Goal: Information Seeking & Learning: Check status

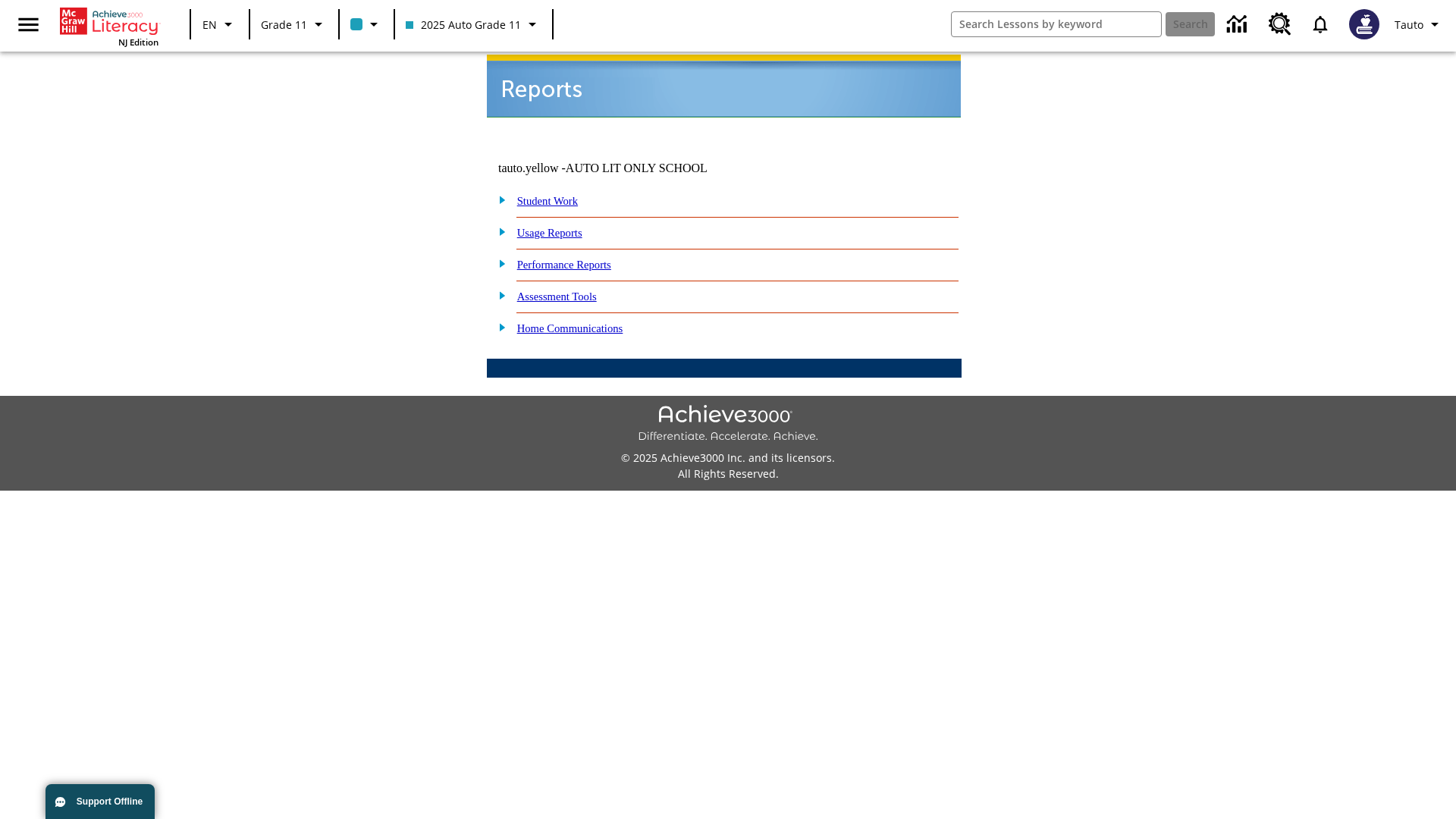
click at [560, 227] on link "Usage Reports" at bounding box center [550, 232] width 65 height 12
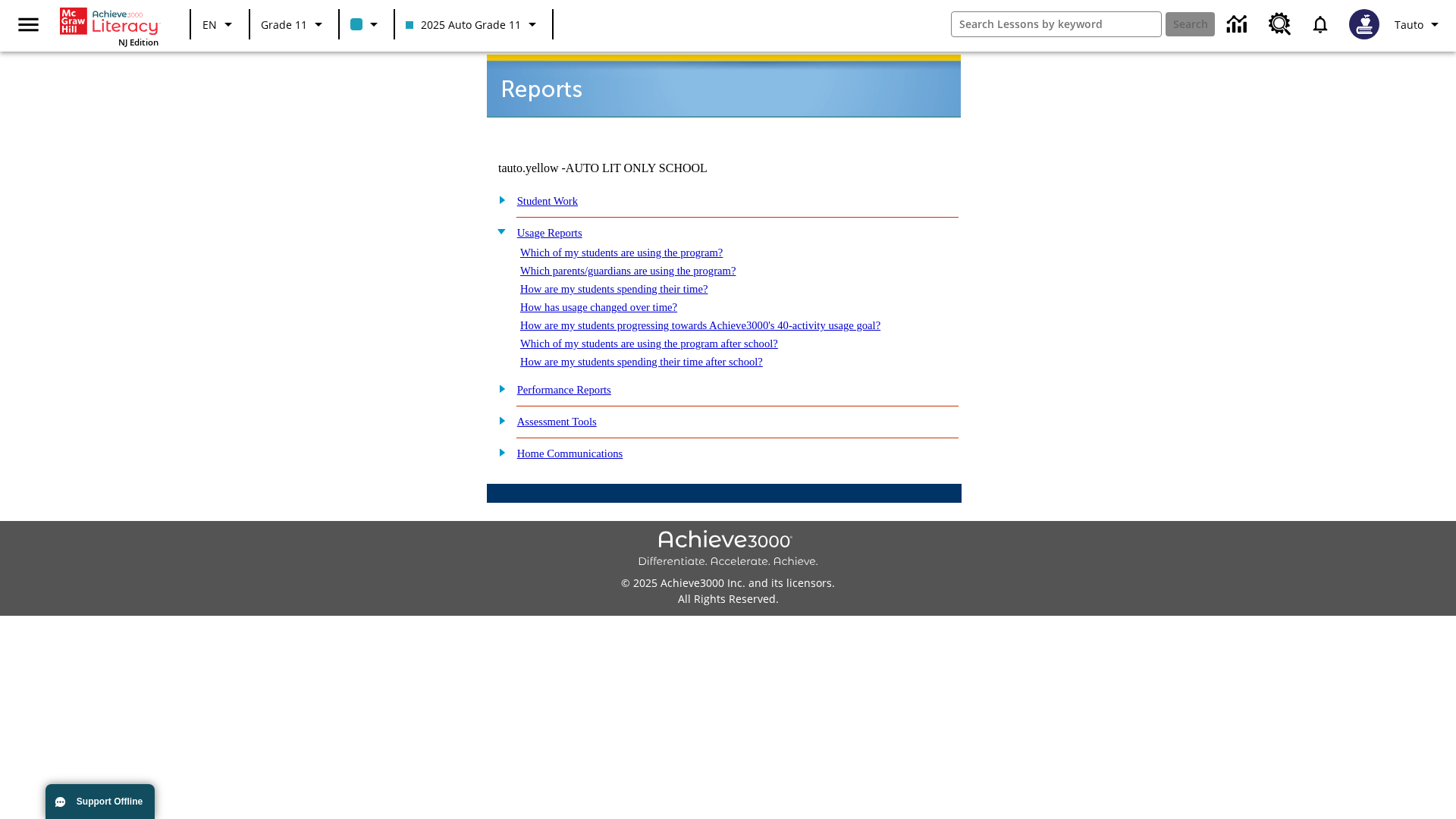
click at [637, 246] on link "Which of my students are using the program?" at bounding box center [622, 252] width 203 height 12
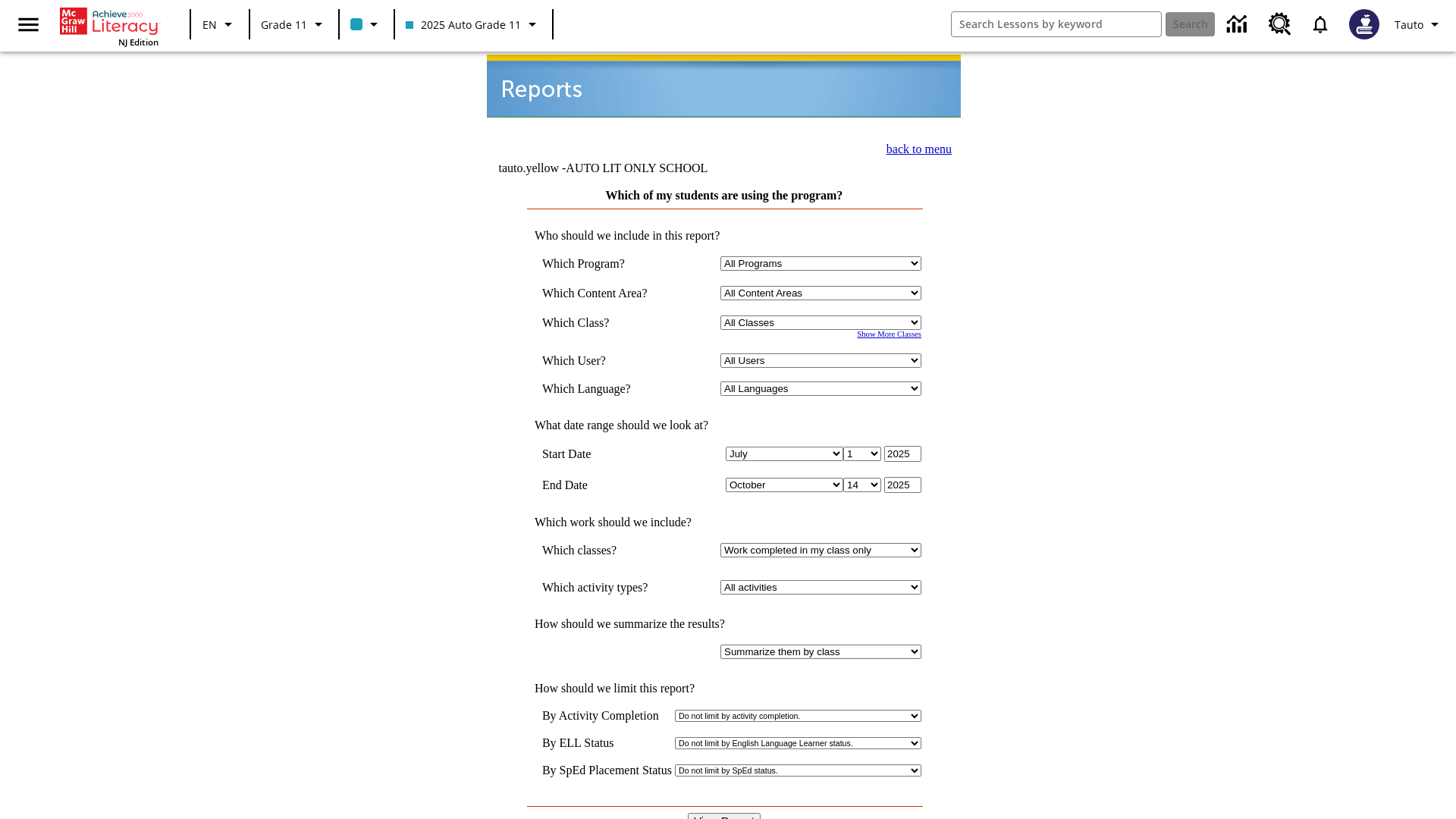
click at [823, 315] on select "Select a Class: All Classes 2025 Auto Grade 11 205 Auto Grade 11 Room 123 Empty…" at bounding box center [821, 322] width 201 height 14
select select "11133141"
select select "21437114"
click at [725, 813] on input "View Report" at bounding box center [724, 821] width 73 height 17
click at [914, 147] on link "back to menu" at bounding box center [919, 149] width 65 height 13
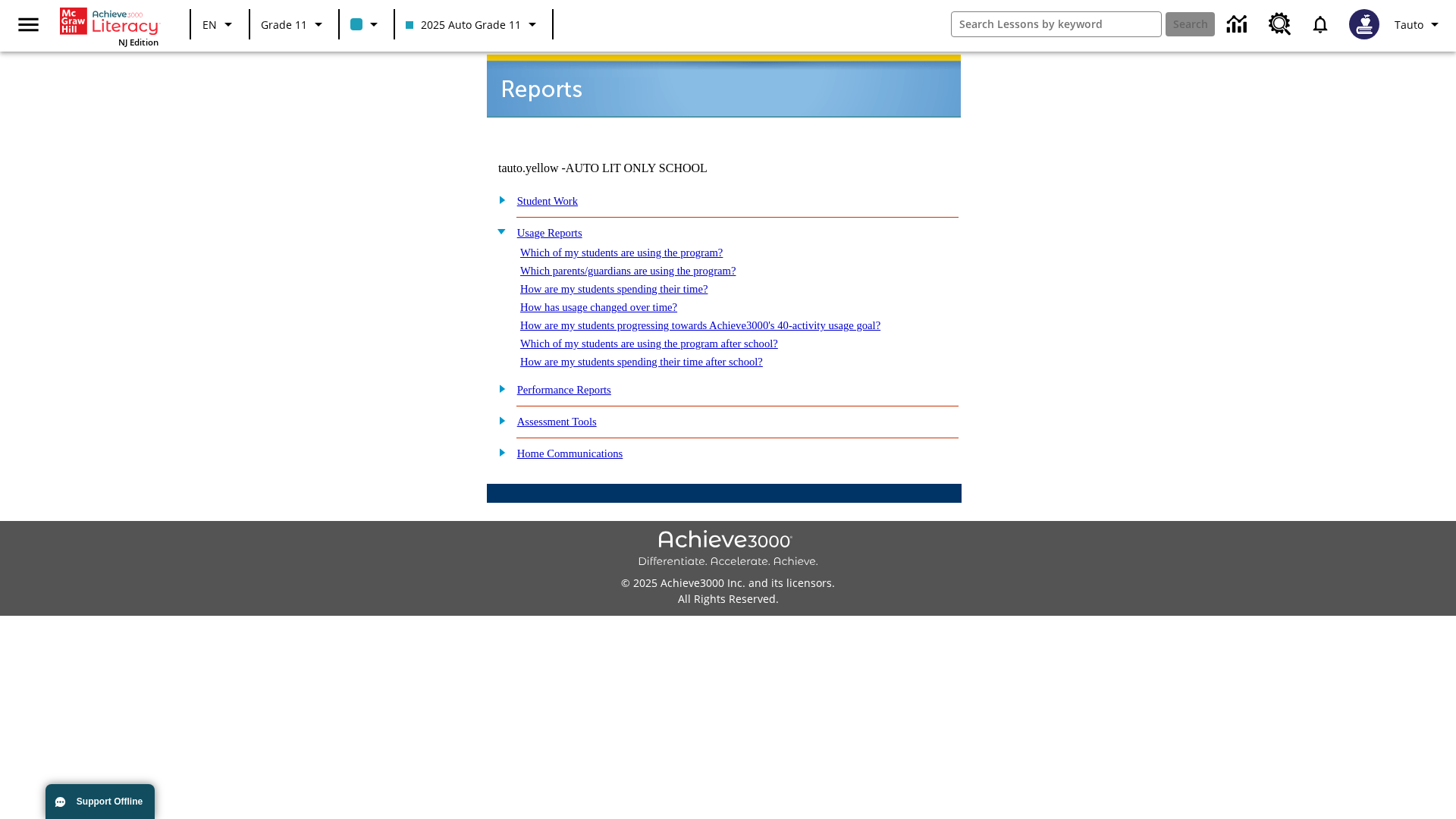
click at [645, 265] on link "Which parents/guardians are using the program?" at bounding box center [628, 270] width 215 height 12
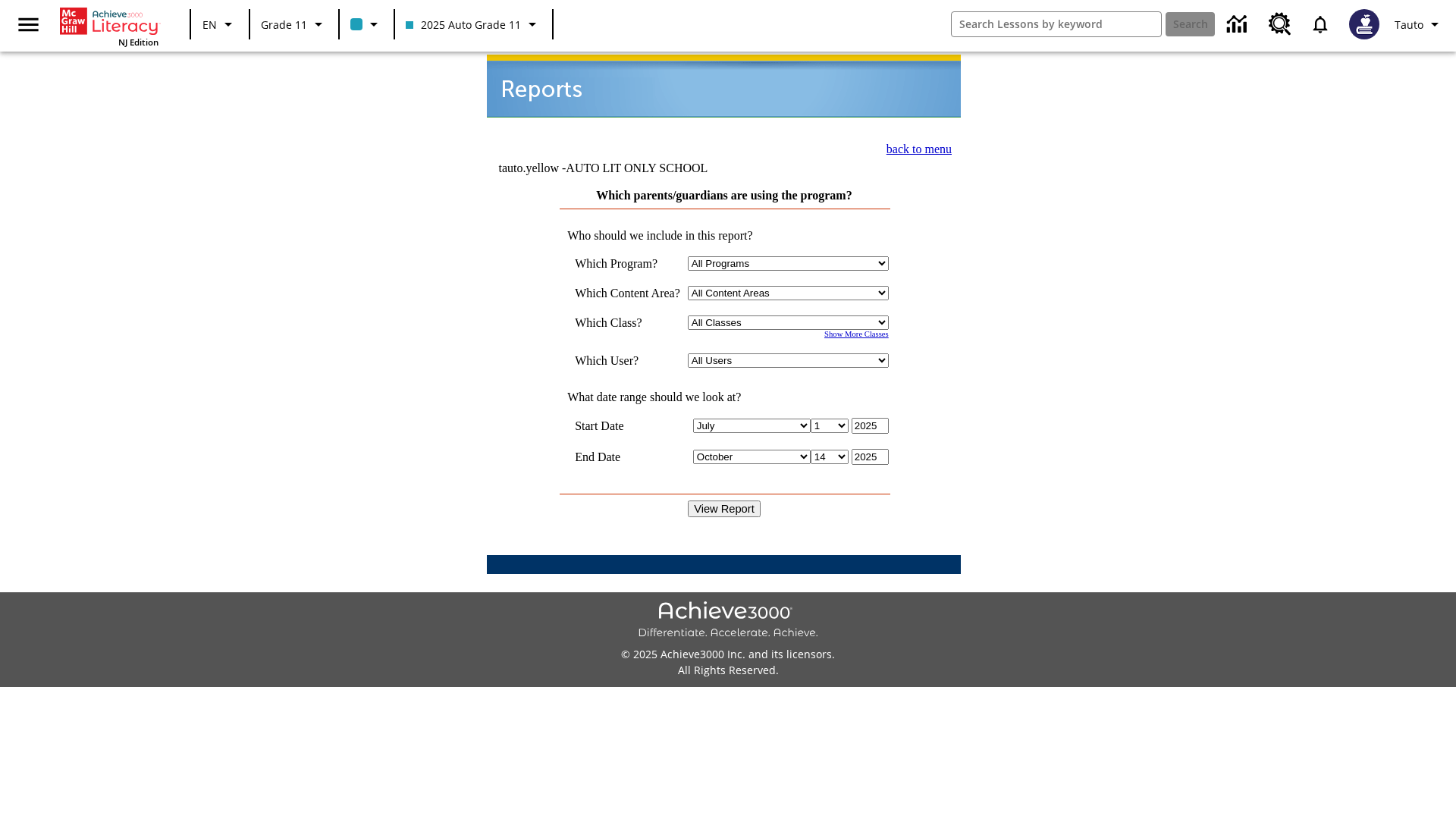
click at [791, 315] on select "Select a Class: All Classes 2025 Auto Grade 11 205 Auto Grade 11 Room 123 Empty…" at bounding box center [788, 322] width 201 height 14
select select "11133141"
click at [791, 353] on select "All Users Puma, Sautoen Puma, Sautoes Puma, Sautoss Twoclasses, Sautoen Twoclas…" at bounding box center [788, 360] width 201 height 14
select select "21437114"
click at [725, 501] on input "View Report" at bounding box center [724, 509] width 73 height 17
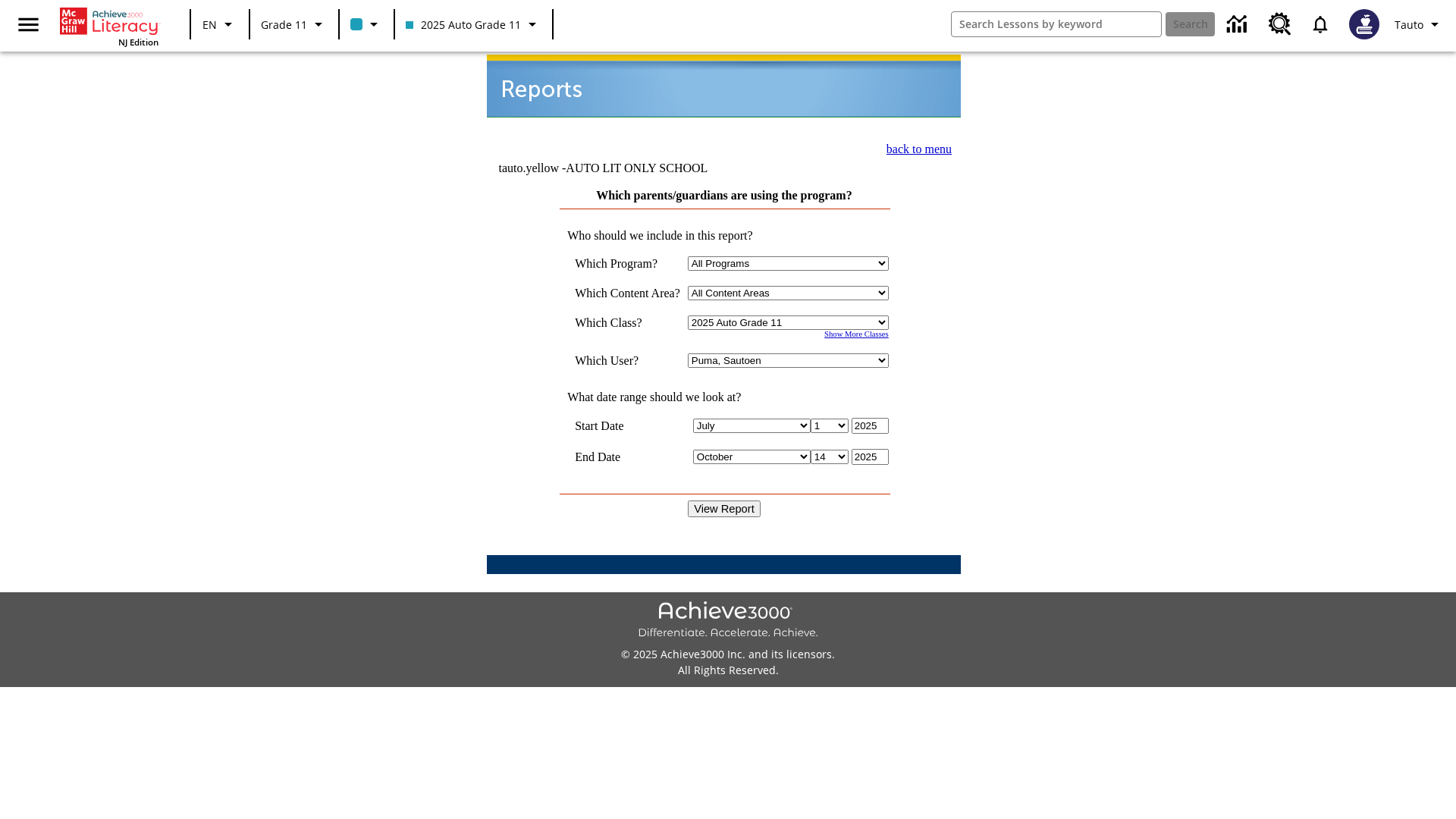
click at [914, 147] on link "back to menu" at bounding box center [919, 149] width 65 height 13
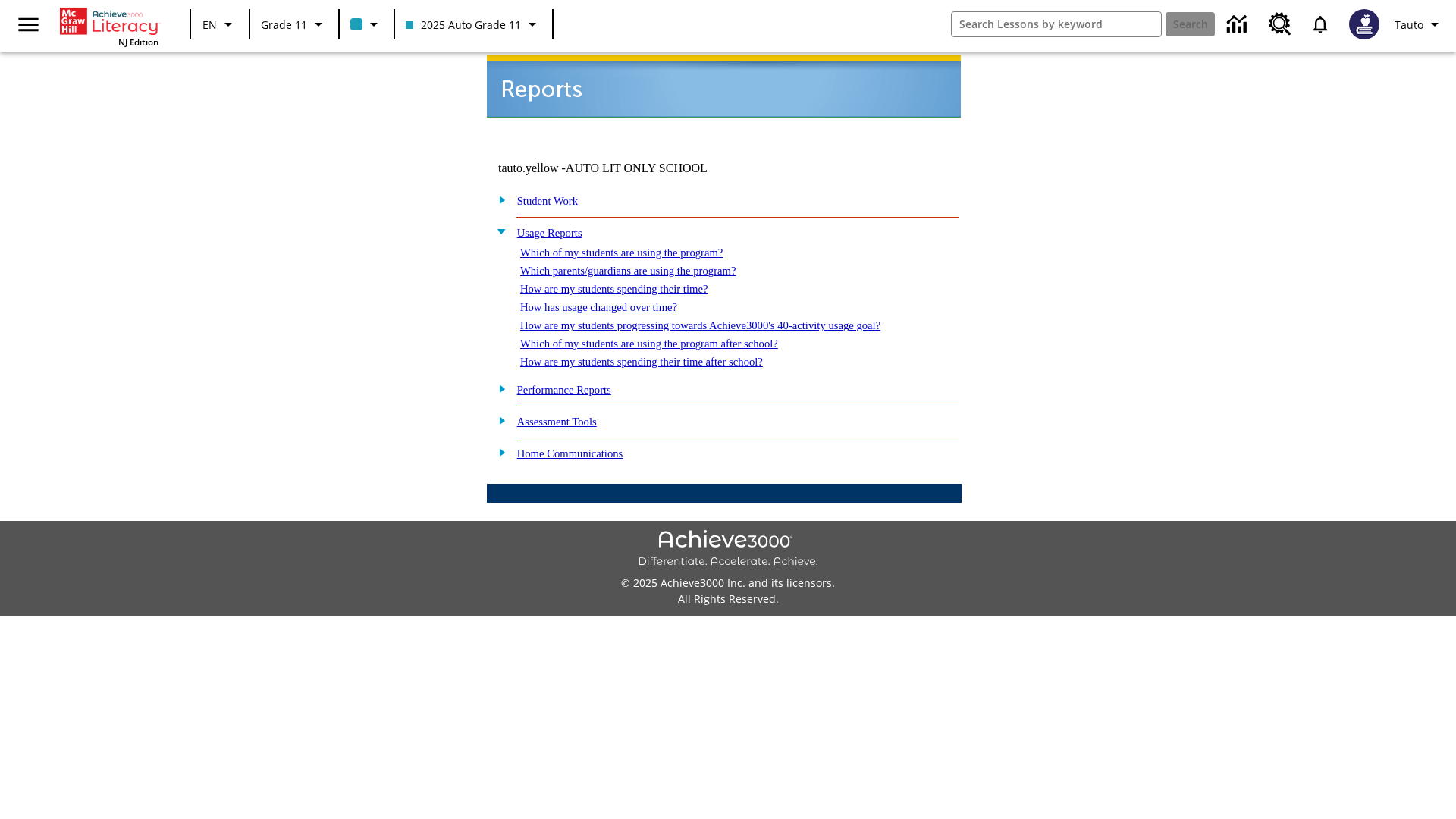
click at [628, 283] on link "How are my students spending their time?" at bounding box center [614, 288] width 187 height 12
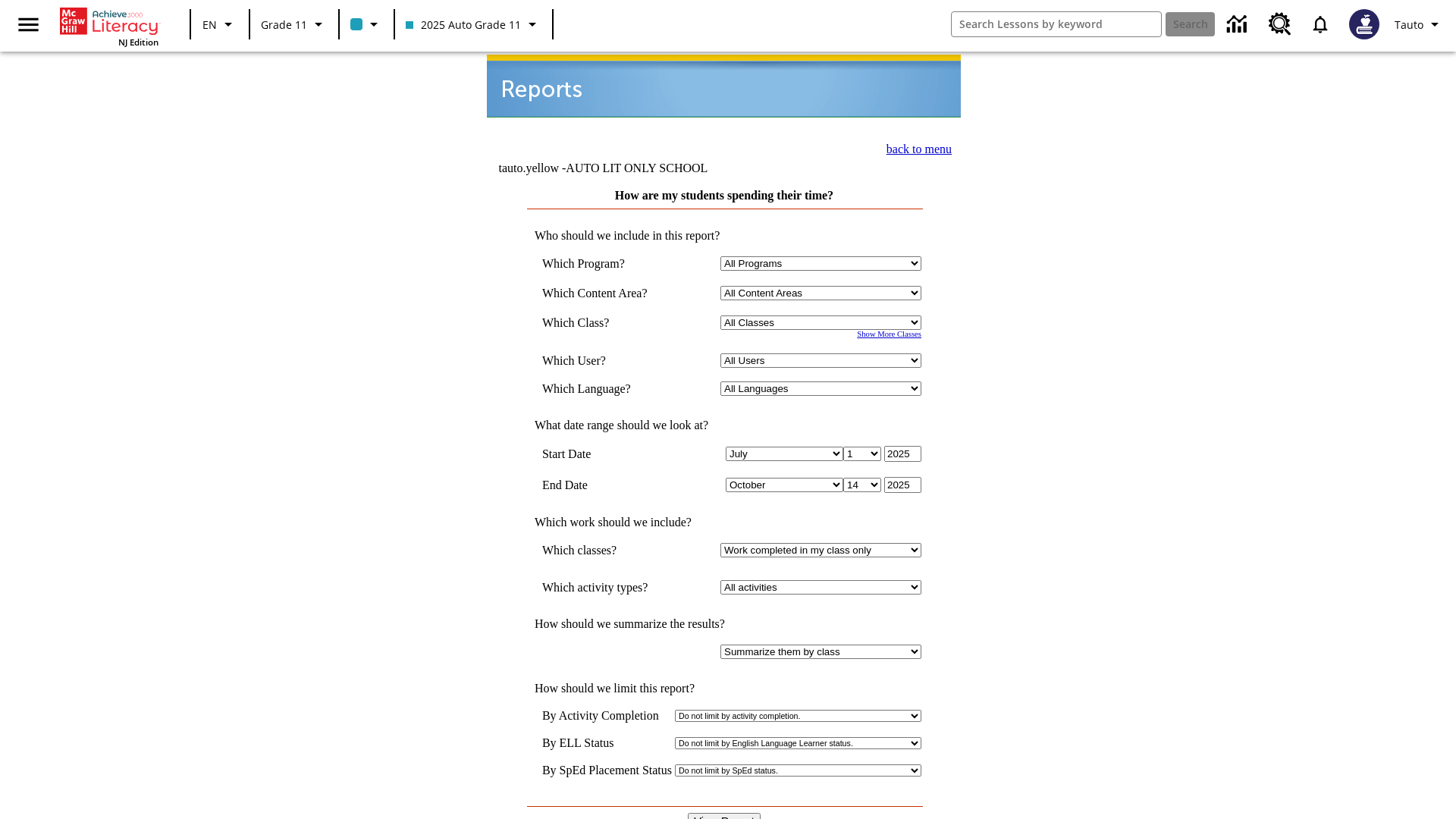
click at [823, 315] on select "Select a Class: All Classes 2025 Auto Grade 11 205 Auto Grade 11 Room 123 Empty…" at bounding box center [821, 322] width 201 height 14
select select "11133141"
select select "21437114"
click at [725, 813] on input "View Report" at bounding box center [724, 821] width 73 height 17
click at [914, 147] on link "back to menu" at bounding box center [919, 149] width 65 height 13
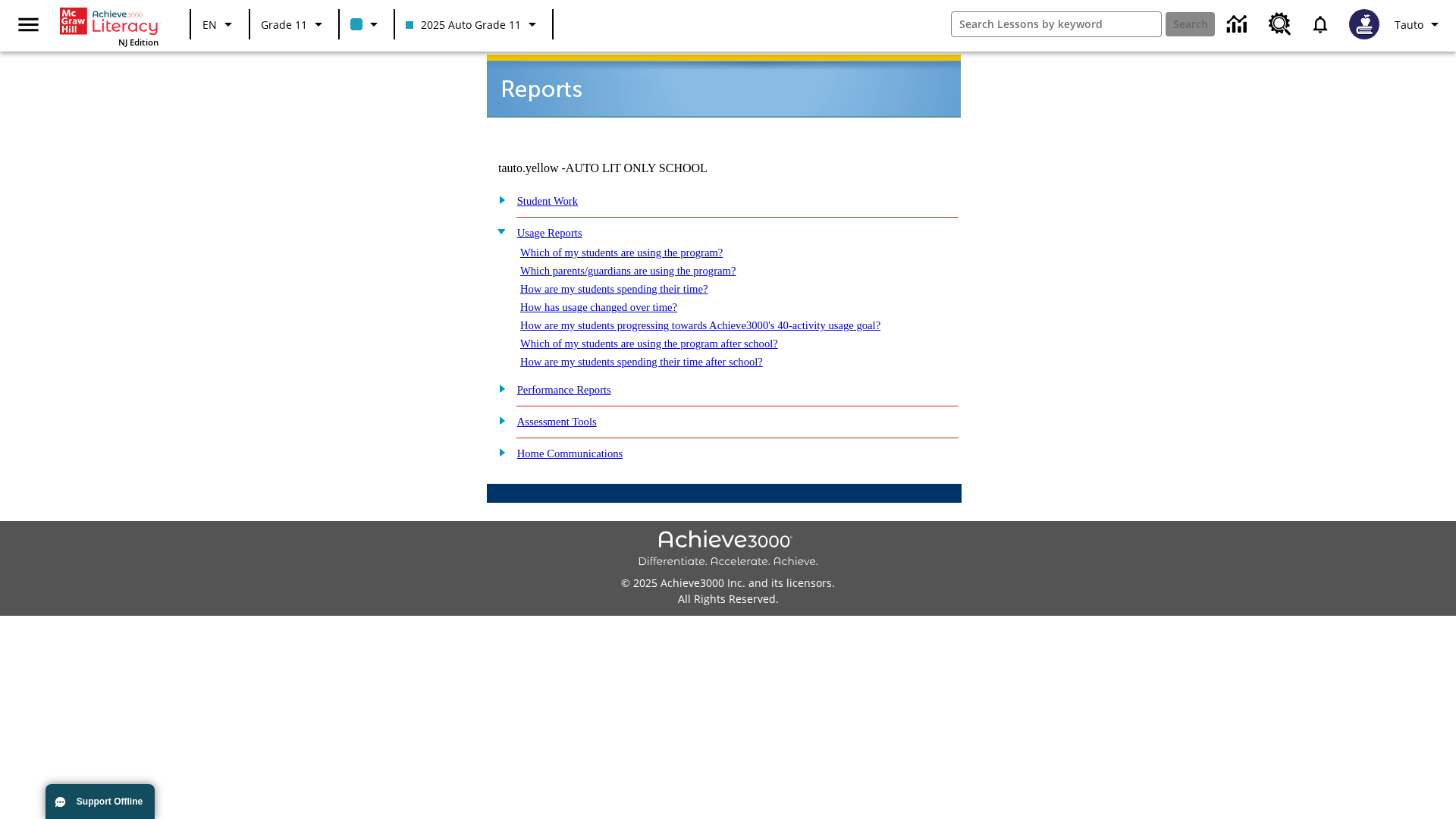
click at [611, 301] on link "How has usage changed over time?" at bounding box center [599, 307] width 157 height 12
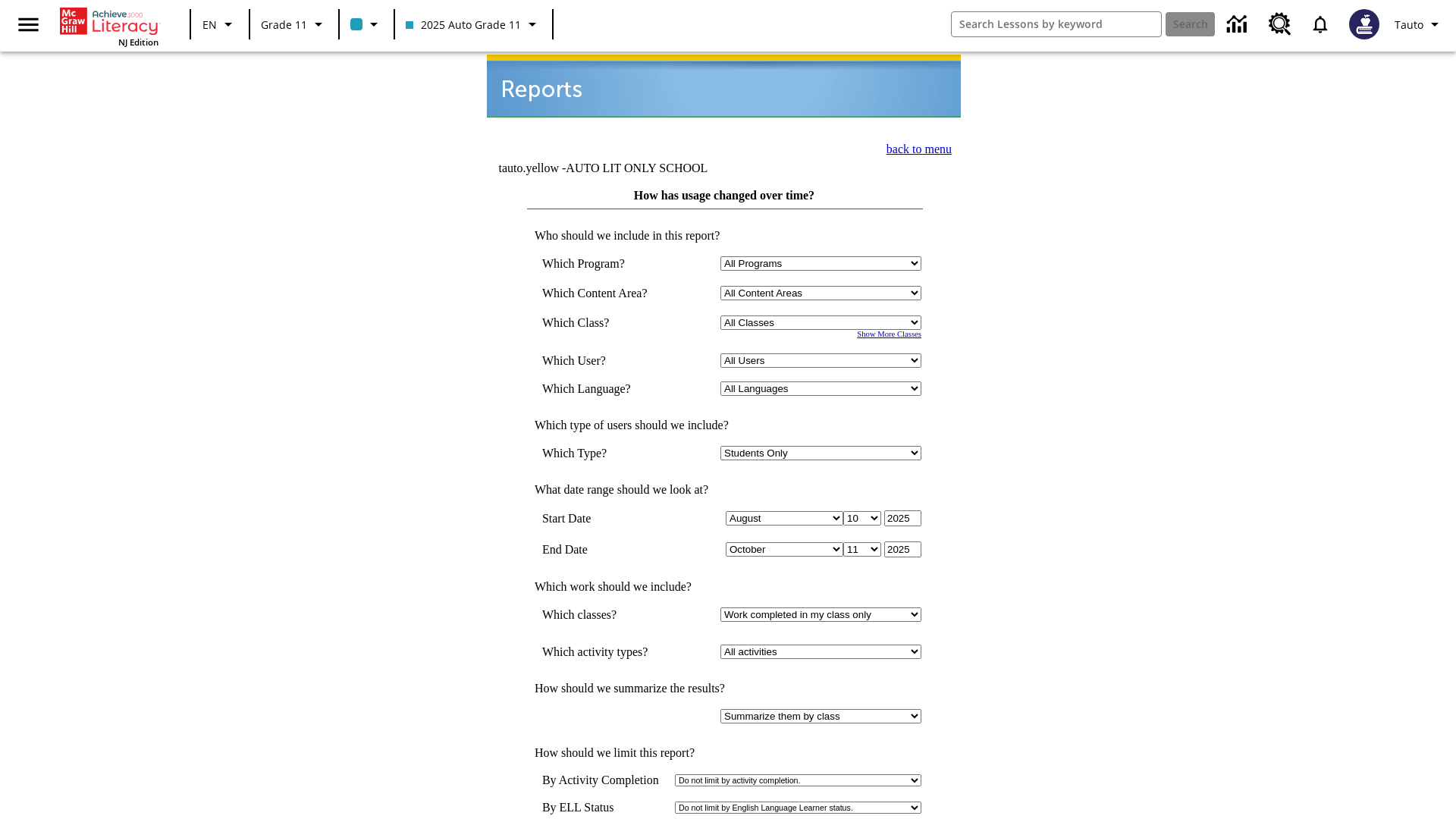
click at [823, 315] on select "Select a Class: All Classes 2025 Auto Grade 11 205 Auto Grade 11 Room 123 Empty…" at bounding box center [821, 322] width 201 height 14
select select "11133141"
click at [823, 353] on select "All Users Puma, Sautoen Puma, Sautoes Puma, Sautoss Twoclasses, Sautoen Twoscho…" at bounding box center [821, 360] width 201 height 14
select select "21437114"
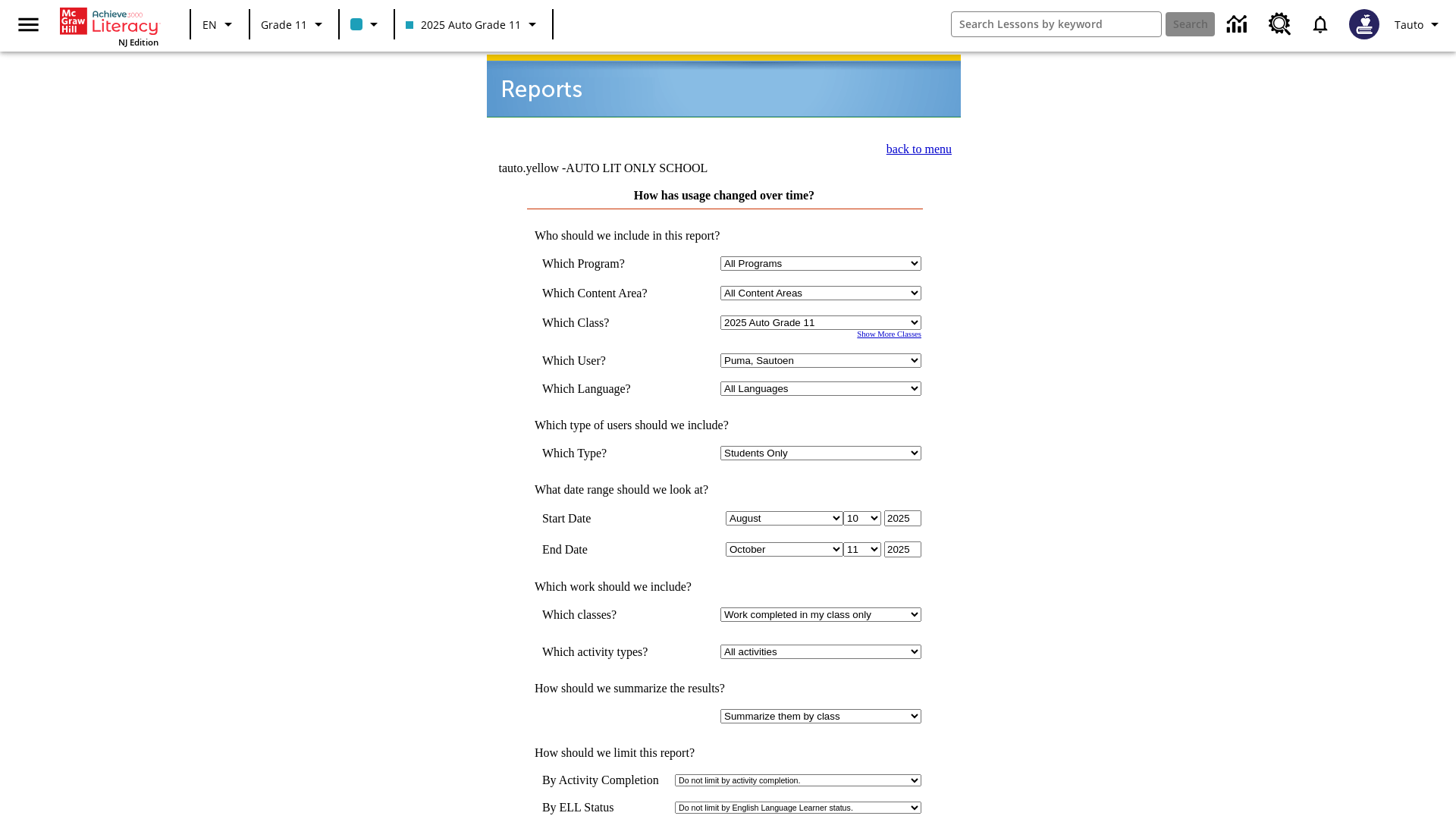
click at [914, 147] on link "back to menu" at bounding box center [919, 149] width 65 height 13
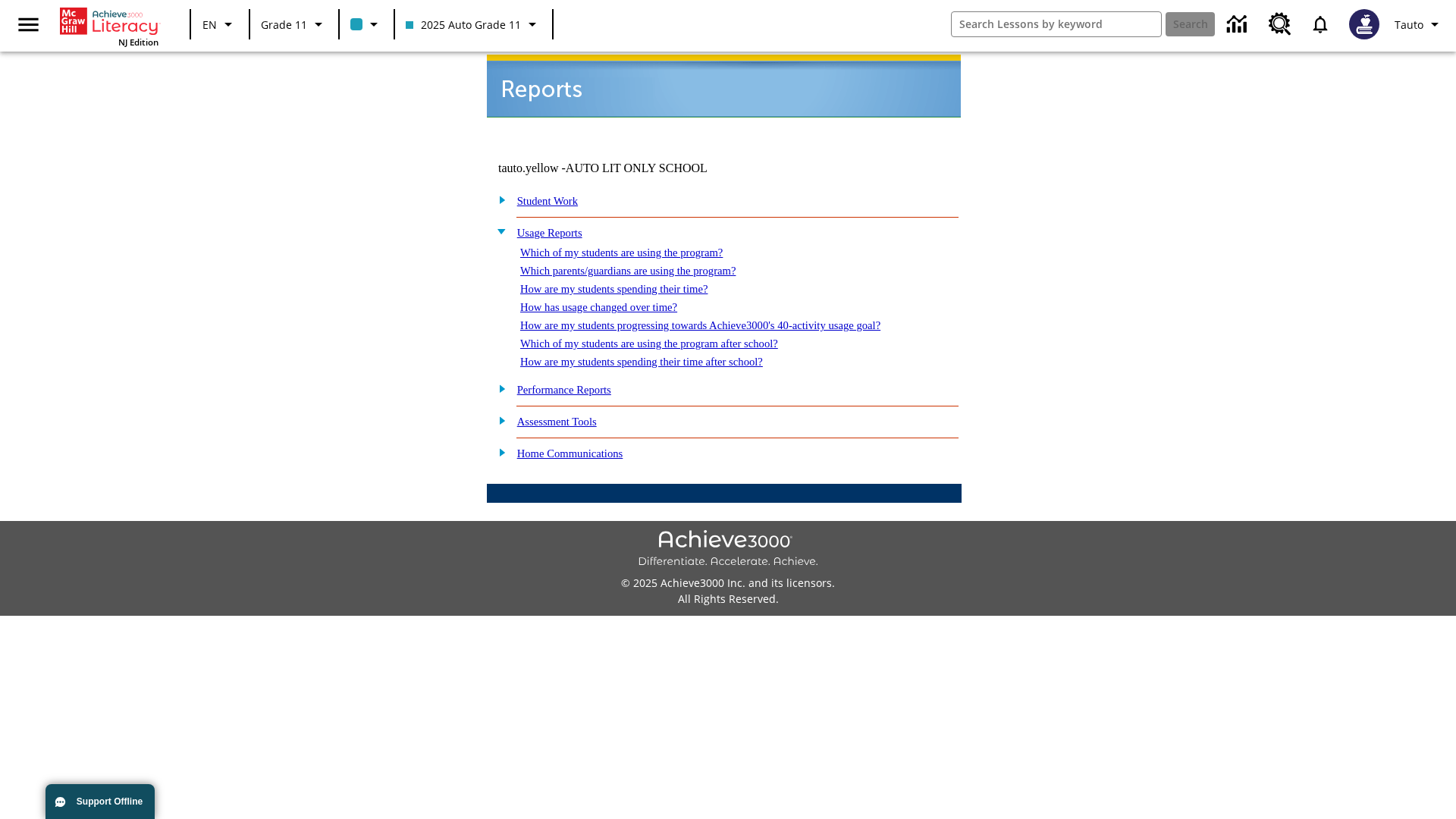
click at [726, 319] on link "How are my students progressing towards Achieve3000's 40-activity usage goal?" at bounding box center [700, 325] width 360 height 12
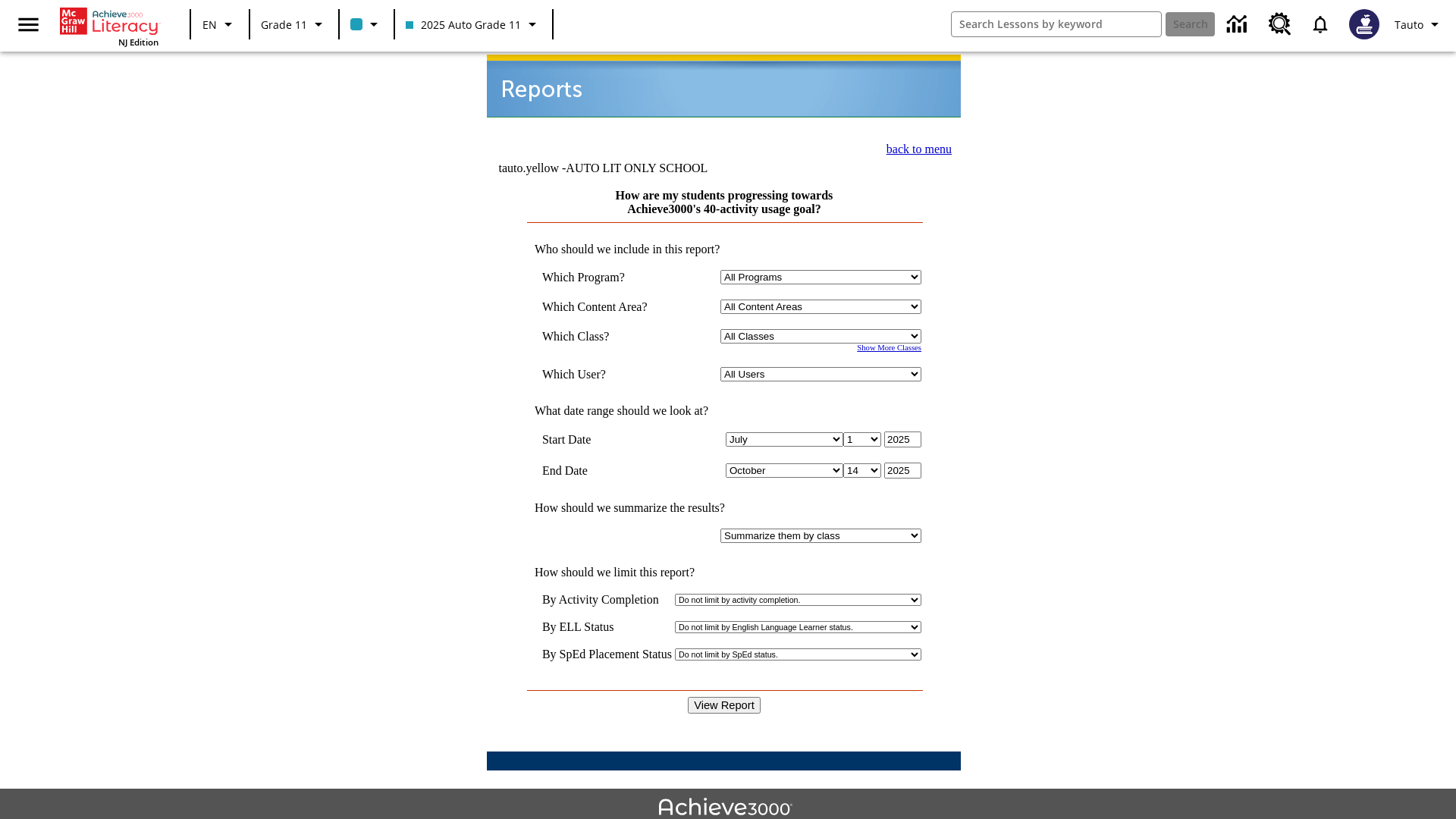
click at [823, 329] on select "Select a Class: All Classes 2025 Auto Grade 11 205 Auto Grade 11 Room 123 Empty…" at bounding box center [821, 336] width 201 height 14
select select "11133141"
click at [823, 367] on select "All Users Puma, Sautoen Puma, Sautoes Puma, Sautoss Twoclasses, Sautoen Twoscho…" at bounding box center [821, 374] width 201 height 14
select select "21437114"
click at [725, 697] on input "View Report" at bounding box center [724, 705] width 73 height 17
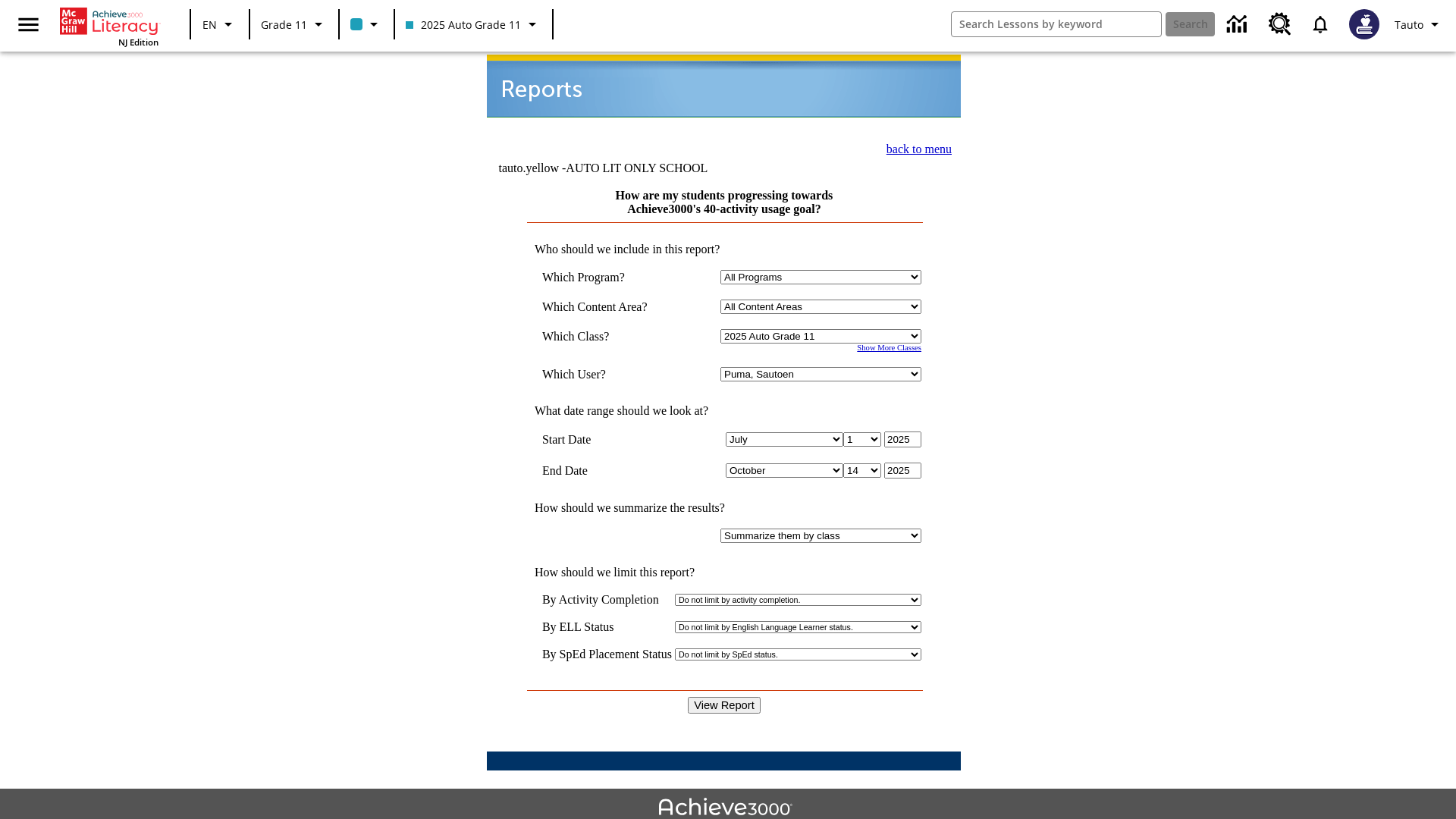
click at [914, 147] on link "back to menu" at bounding box center [919, 149] width 65 height 13
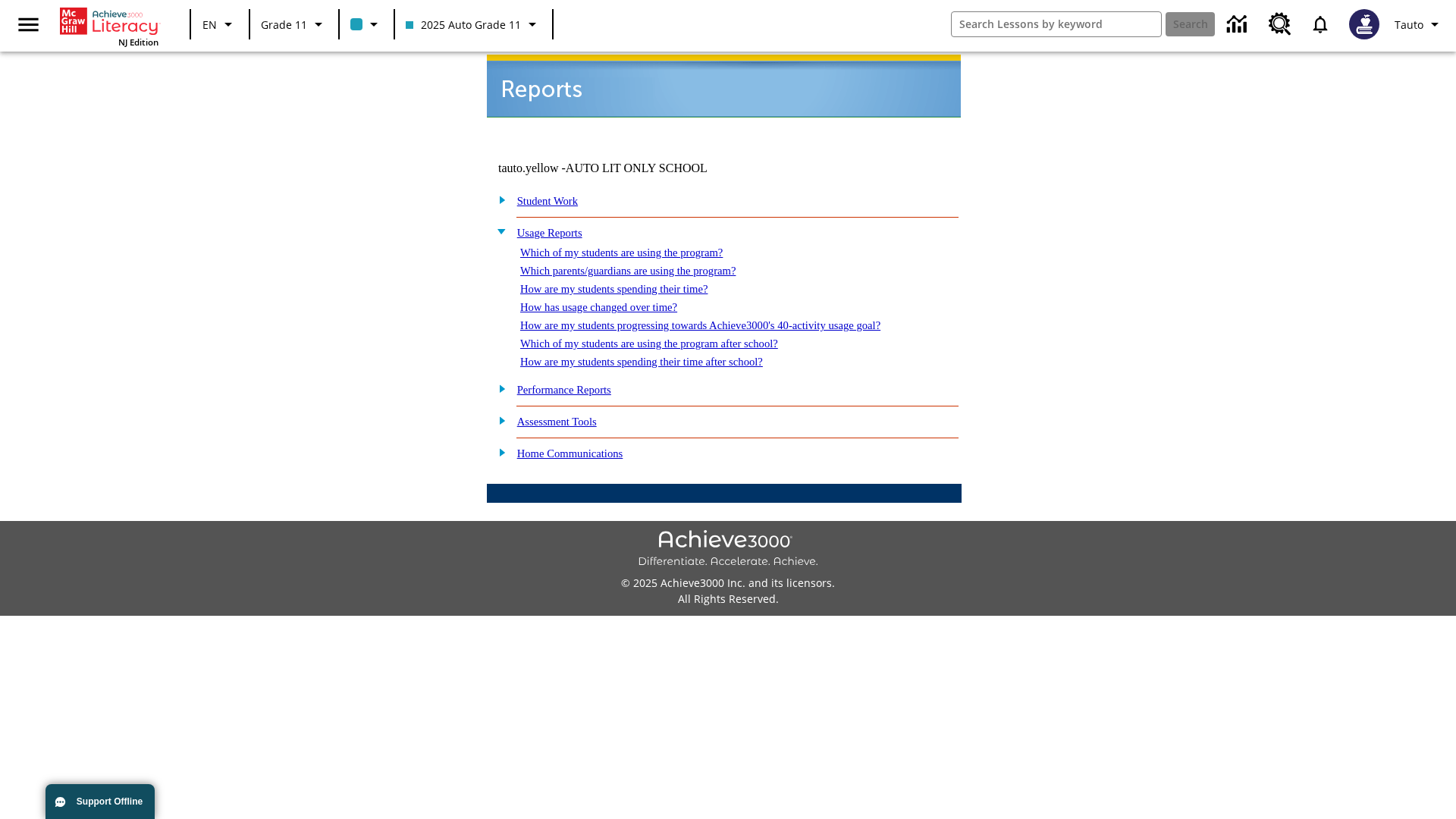
click at [668, 337] on link "Which of my students are using the program after school?" at bounding box center [649, 343] width 257 height 12
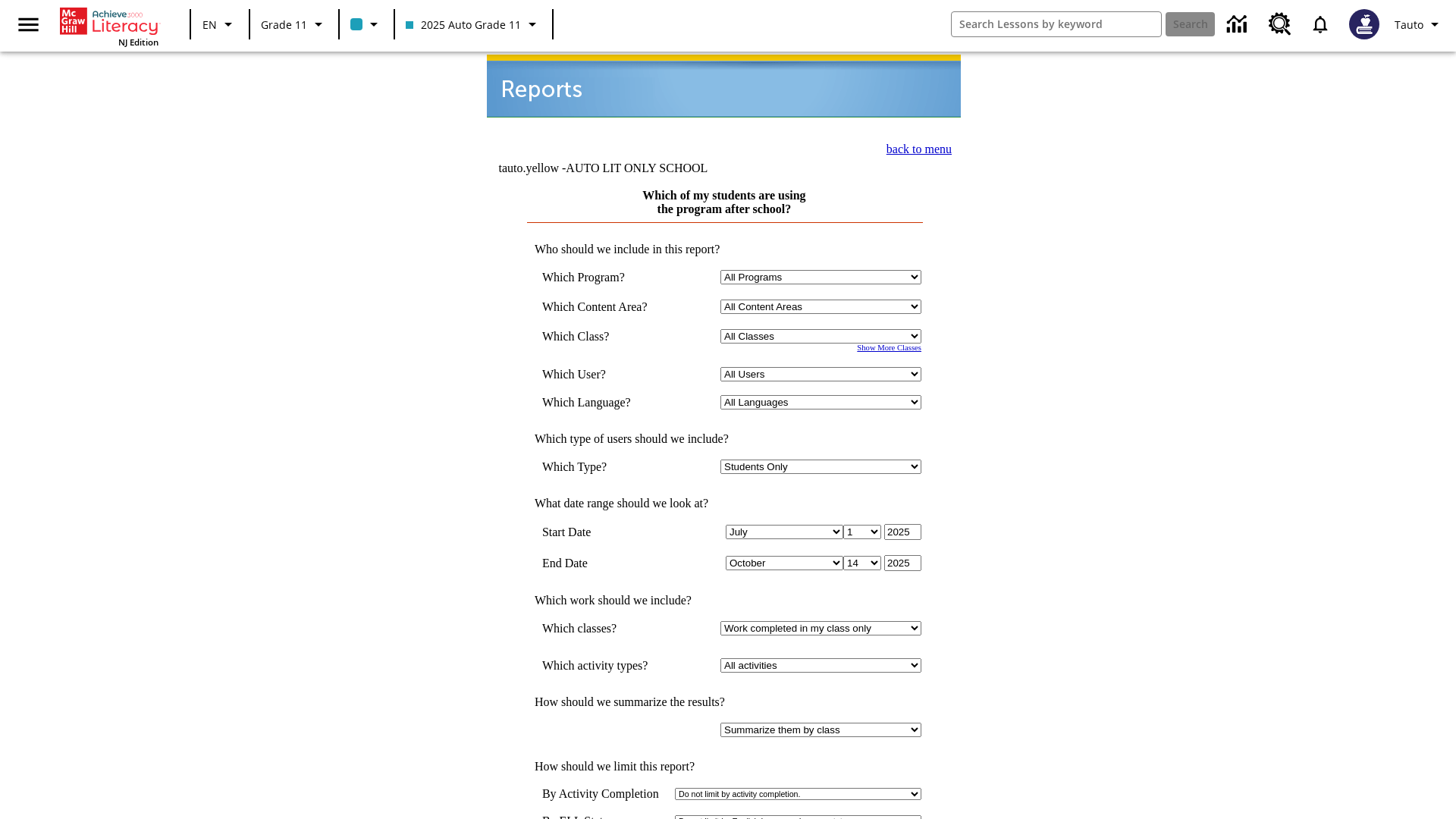
click at [823, 329] on select "Select a Class: All Classes 2025 Auto Grade 11 205 Auto Grade 11 Room 123 Empty…" at bounding box center [821, 336] width 201 height 14
select select "11133141"
click at [823, 367] on select "All Users Puma, Sautoen Puma, Sautoes Puma, Sautoss Twoclasses, Sautoen Twoscho…" at bounding box center [821, 374] width 201 height 14
select select "21437114"
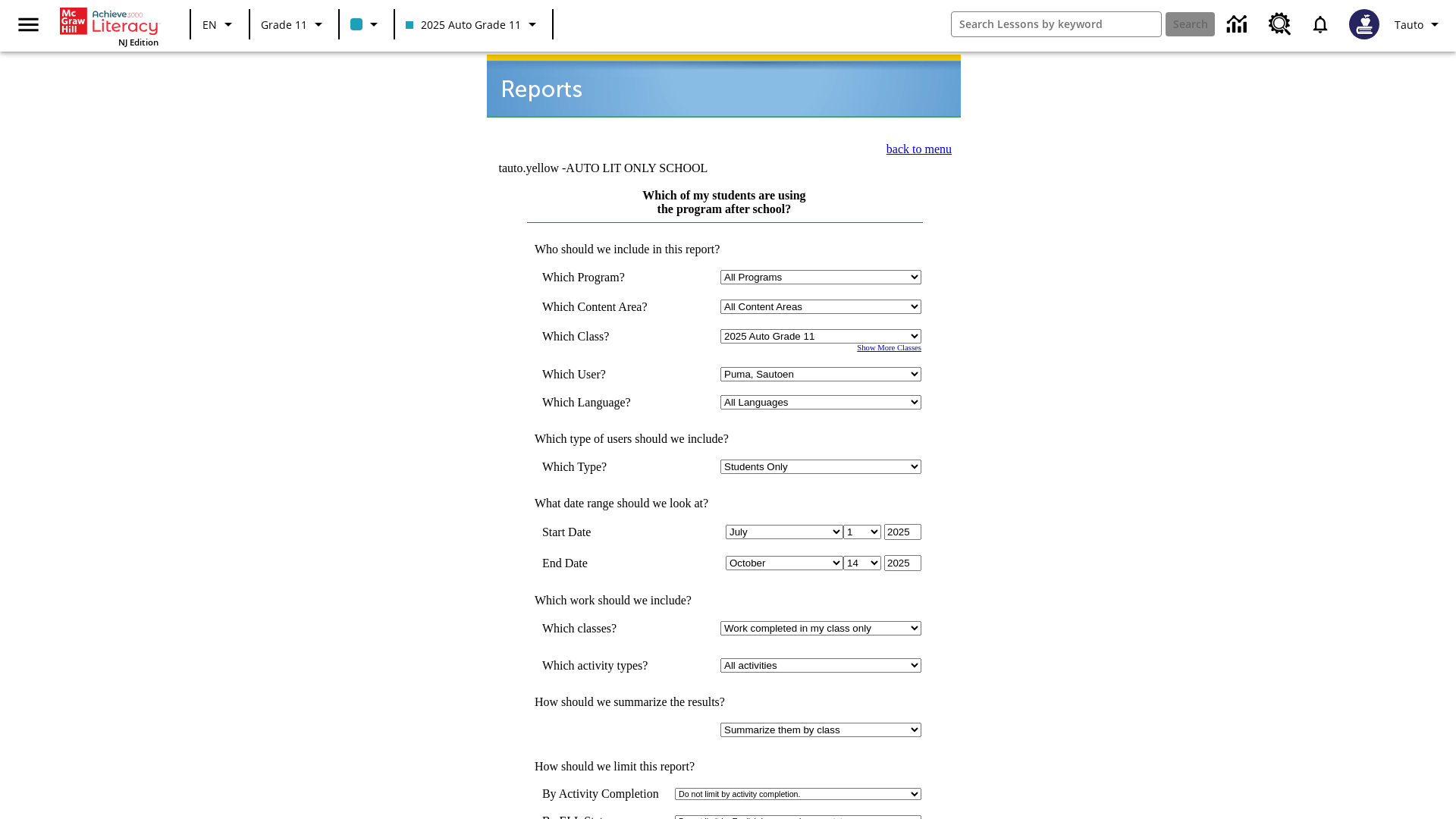
scroll to position [2, 0]
click at [914, 146] on link "back to menu" at bounding box center [919, 147] width 65 height 13
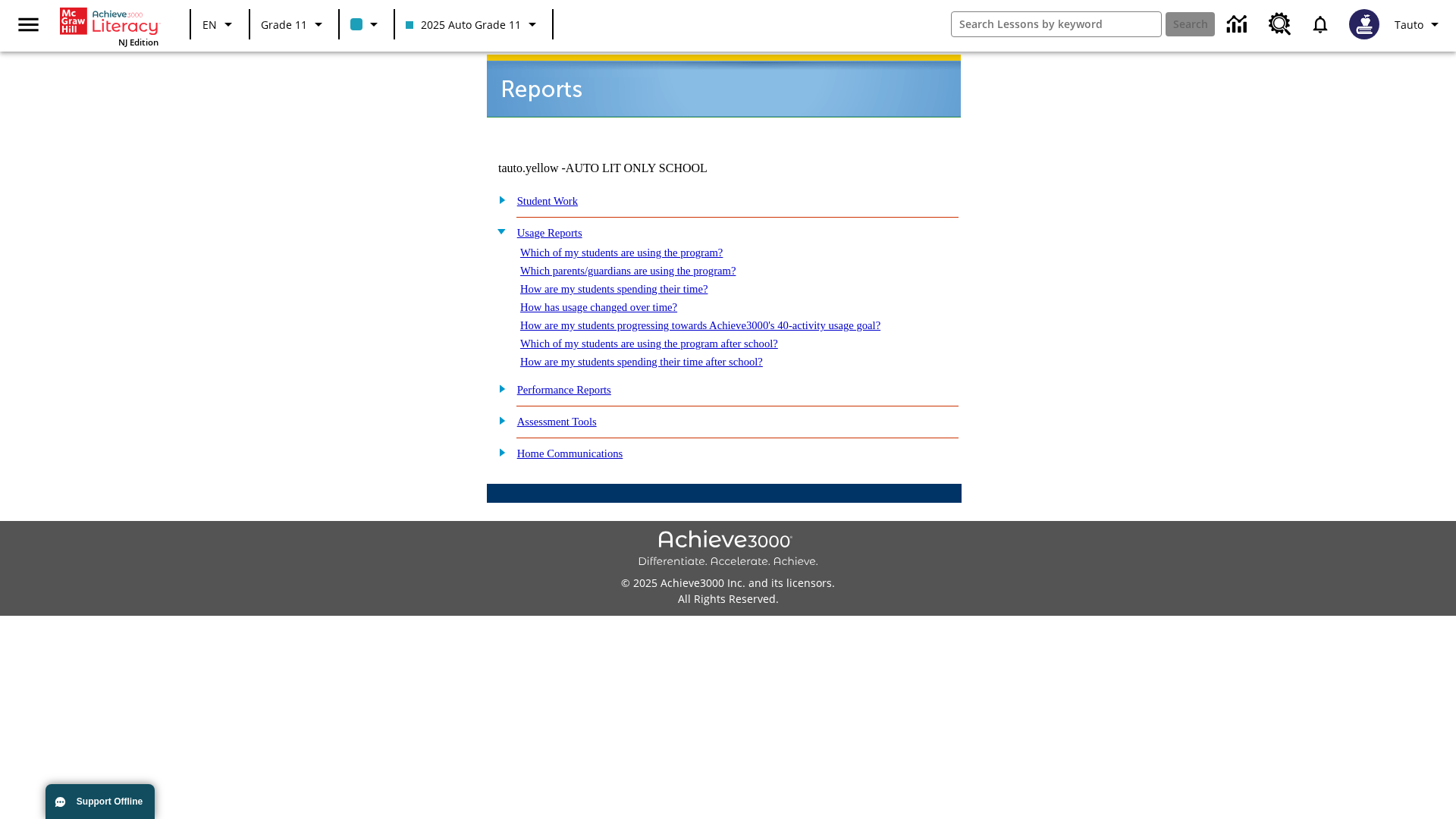
click at [660, 356] on link "How are my students spending their time after school?" at bounding box center [642, 361] width 242 height 12
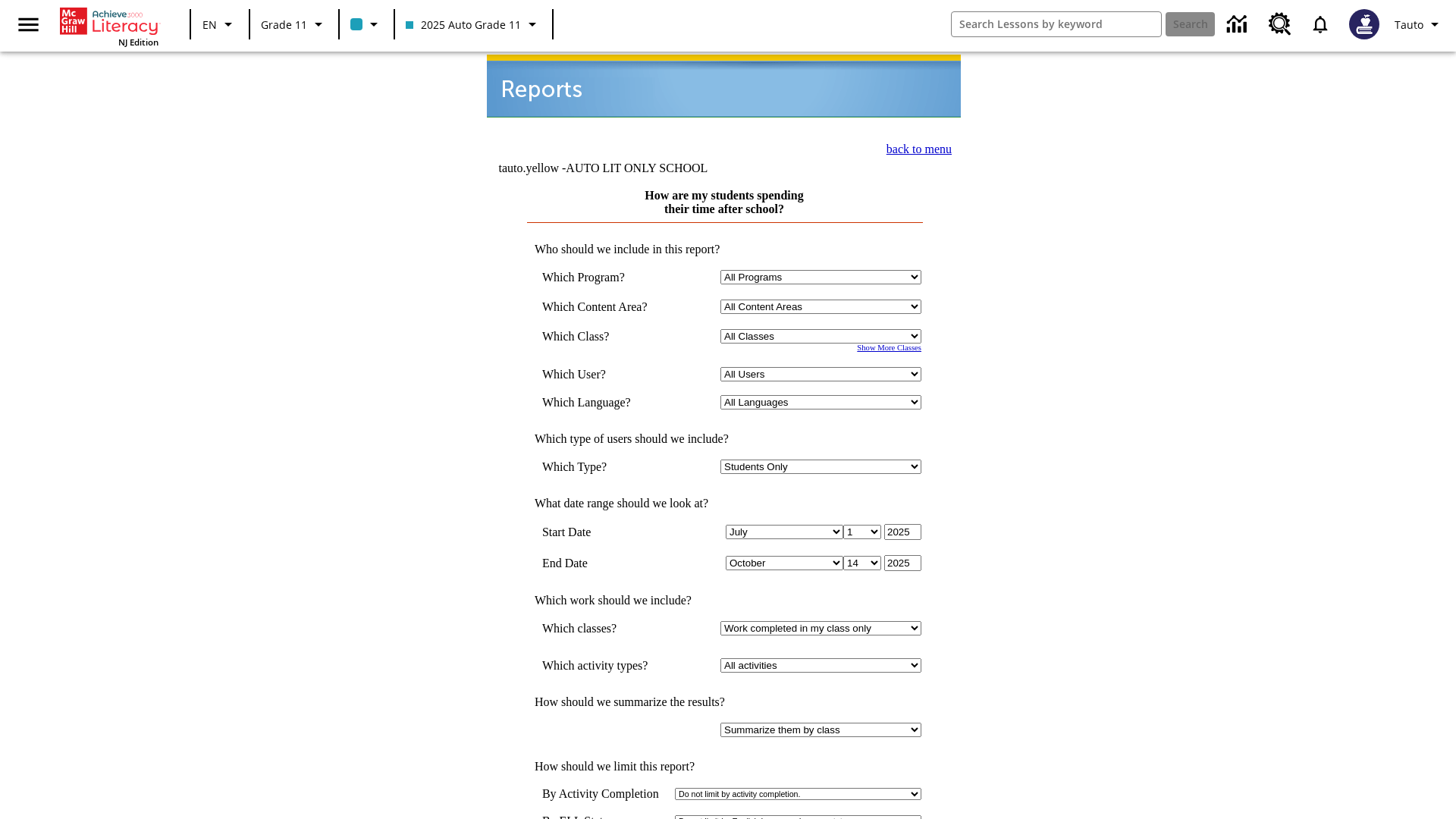
click at [823, 329] on select "Select a Class: All Classes 2025 Auto Grade 11 205 Auto Grade 11 Room 123 Empty…" at bounding box center [821, 336] width 201 height 14
select select "11133141"
select select "21437114"
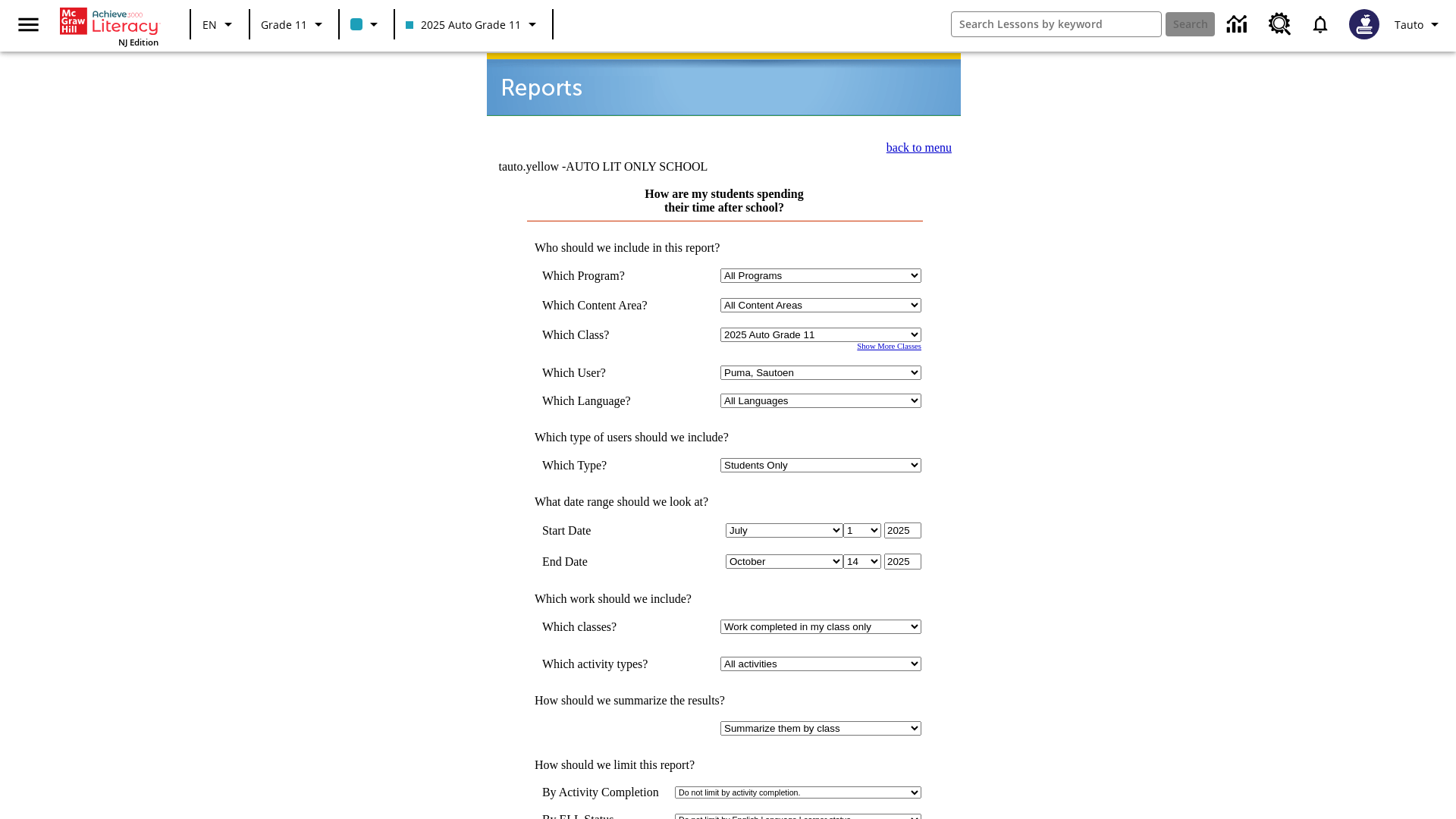
click at [914, 146] on link "back to menu" at bounding box center [919, 147] width 65 height 13
